Goal: Task Accomplishment & Management: Manage account settings

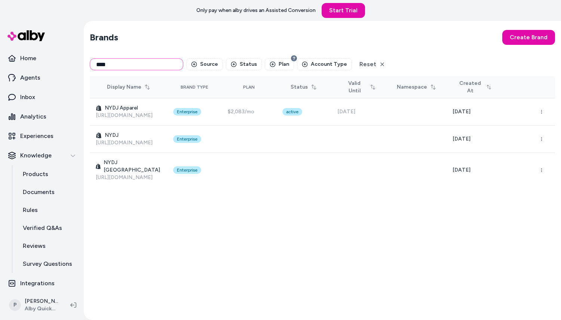
click at [131, 62] on input "****" at bounding box center [137, 64] width 94 height 12
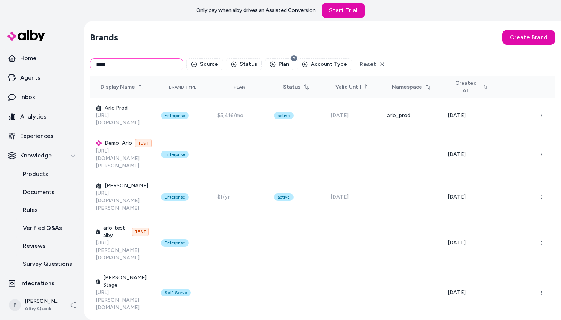
type input "****"
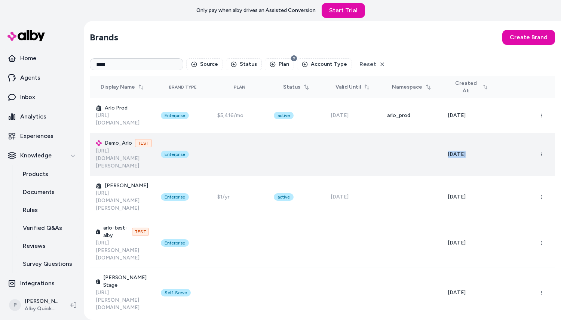
drag, startPoint x: 503, startPoint y: 149, endPoint x: 437, endPoint y: 146, distance: 65.9
click at [437, 146] on tr "Demo_Arlo TEST [URL][DOMAIN_NAME][PERSON_NAME] Enterprise [DATE]" at bounding box center [322, 154] width 465 height 43
drag, startPoint x: 509, startPoint y: 153, endPoint x: 441, endPoint y: 143, distance: 69.0
click at [441, 143] on tr "Demo_Arlo TEST [URL][DOMAIN_NAME][PERSON_NAME] Enterprise [DATE]" at bounding box center [322, 154] width 465 height 43
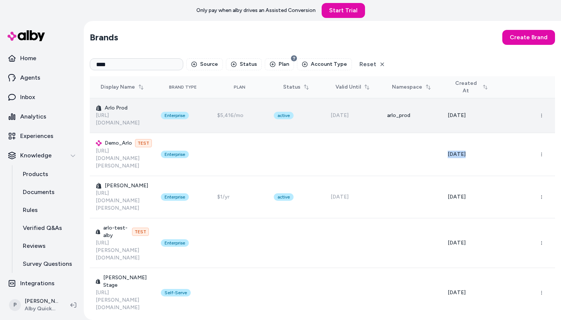
drag, startPoint x: 497, startPoint y: 117, endPoint x: 442, endPoint y: 117, distance: 54.6
click at [442, 117] on tr "[PERSON_NAME] Prod [URL][DOMAIN_NAME] Enterprise $5,416/mo active [DATE] arlo_p…" at bounding box center [322, 115] width 465 height 35
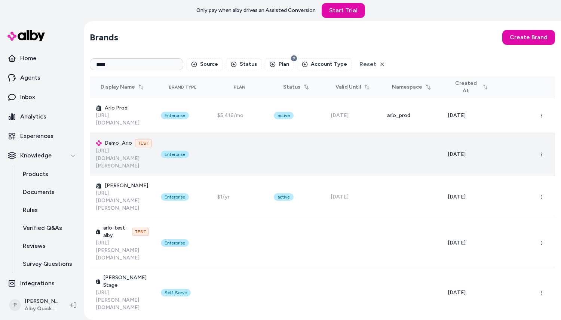
click at [442, 151] on td at bounding box center [411, 154] width 61 height 43
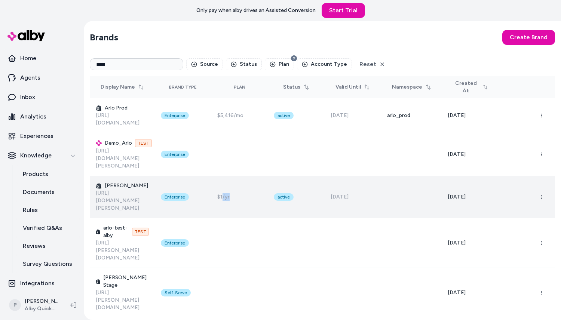
drag, startPoint x: 245, startPoint y: 174, endPoint x: 234, endPoint y: 174, distance: 11.2
click at [234, 193] on div "$1/yr" at bounding box center [239, 196] width 45 height 7
drag, startPoint x: 223, startPoint y: 178, endPoint x: 224, endPoint y: 172, distance: 6.4
click at [224, 176] on td "$1/yr" at bounding box center [239, 197] width 56 height 42
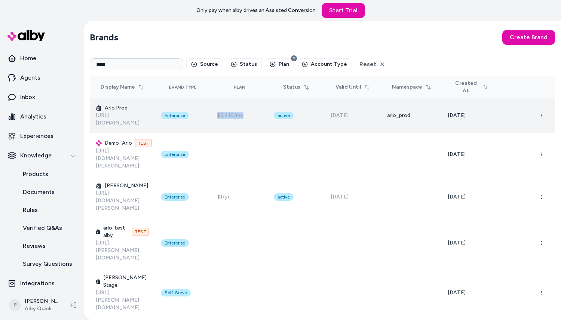
drag, startPoint x: 252, startPoint y: 120, endPoint x: 226, endPoint y: 117, distance: 26.0
click at [226, 117] on td "$5,416/mo" at bounding box center [239, 115] width 56 height 35
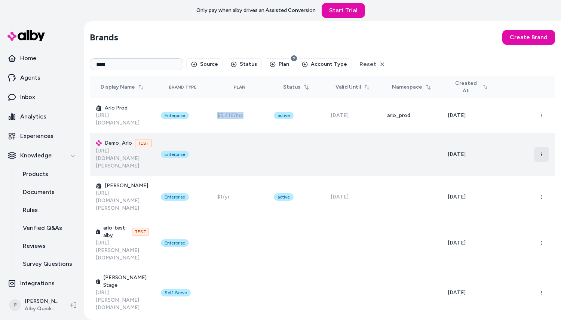
click at [544, 152] on icon "button" at bounding box center [542, 154] width 4 height 4
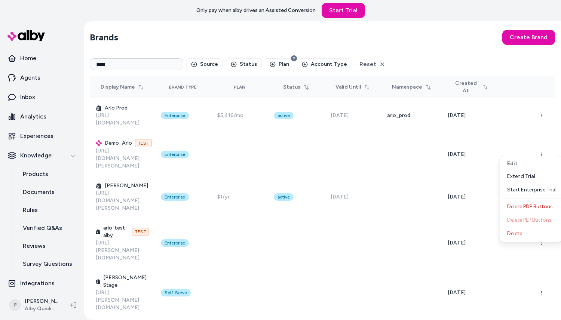
click at [389, 42] on section "Brands Create Brand" at bounding box center [322, 37] width 465 height 21
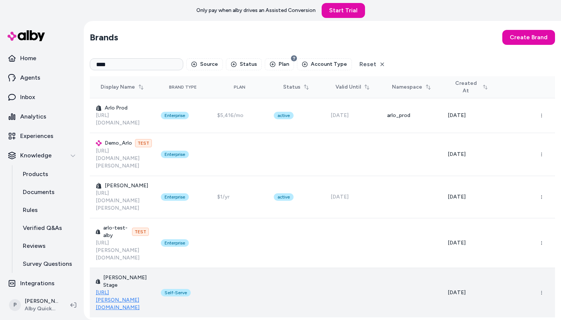
click at [120, 290] on link "[URL][PERSON_NAME][DOMAIN_NAME]" at bounding box center [118, 300] width 44 height 21
